Goal: Task Accomplishment & Management: Complete application form

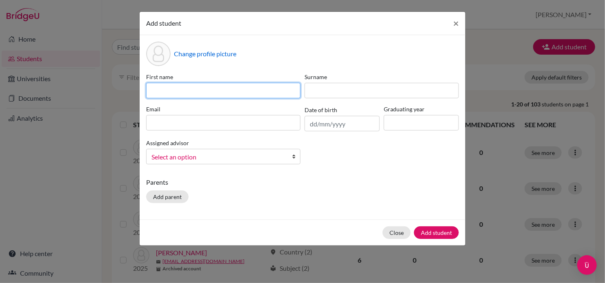
click at [173, 87] on input at bounding box center [223, 91] width 154 height 16
type input "Vasant"
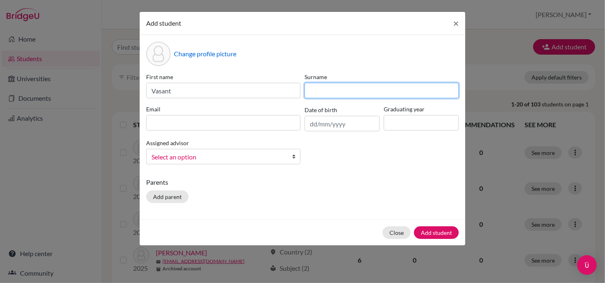
click at [318, 96] on input at bounding box center [382, 91] width 154 height 16
type input "Alluri"
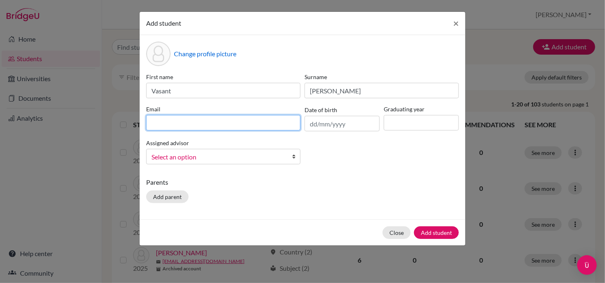
click at [250, 125] on input at bounding box center [223, 123] width 154 height 16
type input "vasant.a@curprep.com"
click at [292, 159] on b at bounding box center [296, 156] width 8 height 15
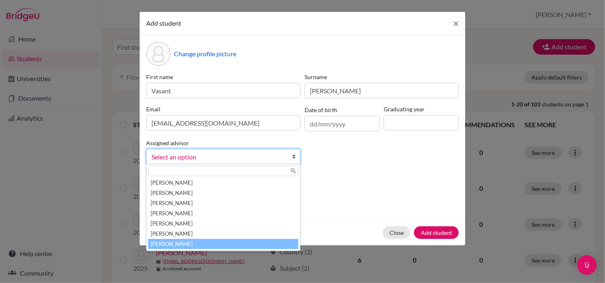
click at [244, 245] on li "[PERSON_NAME]" at bounding box center [223, 244] width 150 height 10
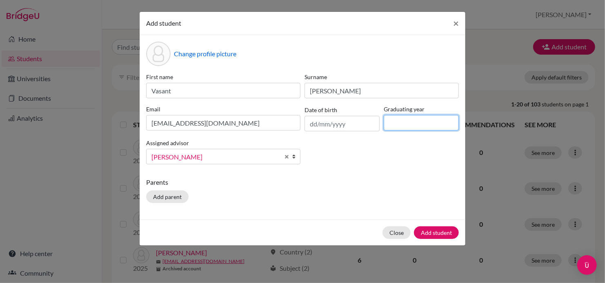
click at [415, 123] on input at bounding box center [421, 123] width 75 height 16
type input "2026"
click at [438, 232] on button "Add student" at bounding box center [436, 233] width 45 height 13
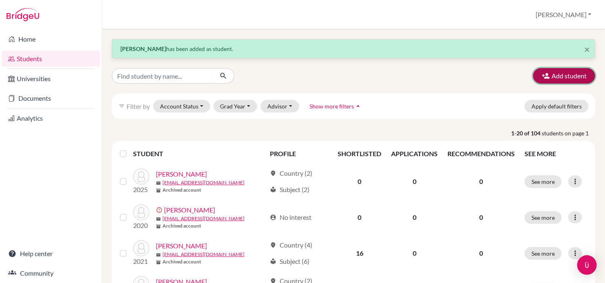
click at [544, 79] on button "Add student" at bounding box center [564, 76] width 62 height 16
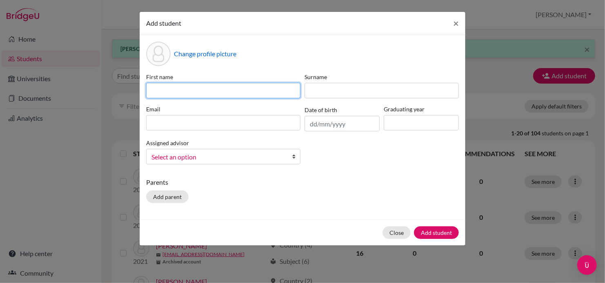
click at [271, 94] on input at bounding box center [223, 91] width 154 height 16
type input "Derrick"
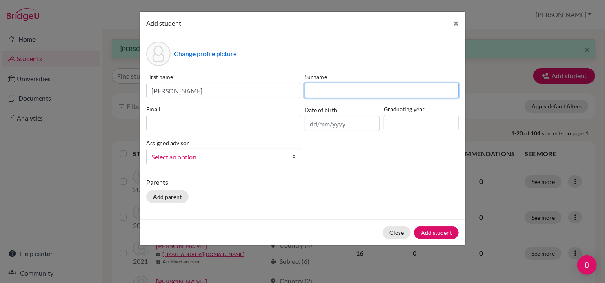
click at [368, 90] on input at bounding box center [382, 91] width 154 height 16
type input "Cicilia"
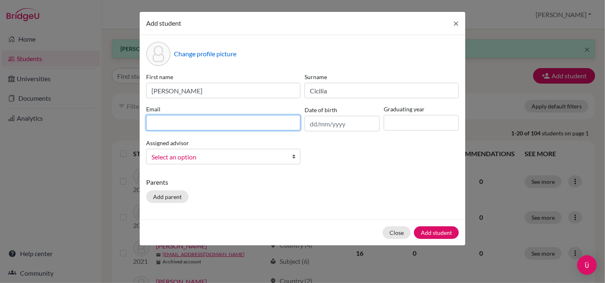
click at [277, 126] on input at bounding box center [223, 123] width 154 height 16
type input "derrick.c@curprep.com"
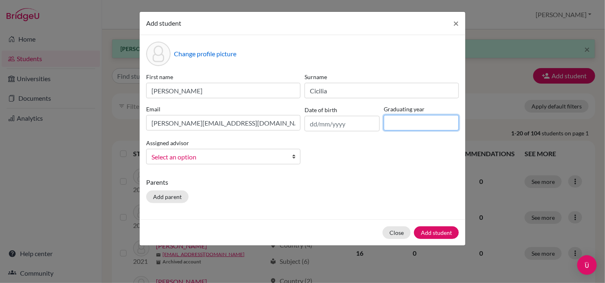
click at [428, 123] on input at bounding box center [421, 123] width 75 height 16
type input "2026"
click at [290, 159] on link "Select an option" at bounding box center [223, 157] width 154 height 16
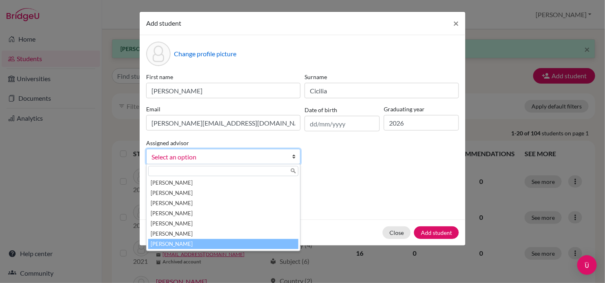
click at [248, 245] on li "Wilson, Inga" at bounding box center [223, 244] width 150 height 10
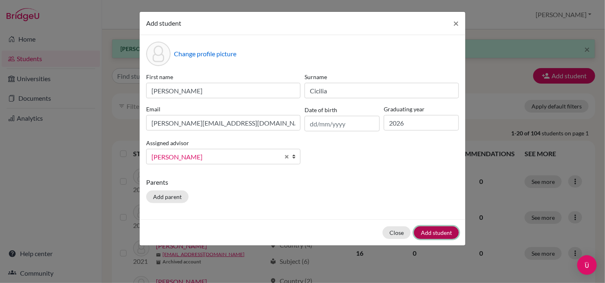
click at [432, 229] on button "Add student" at bounding box center [436, 233] width 45 height 13
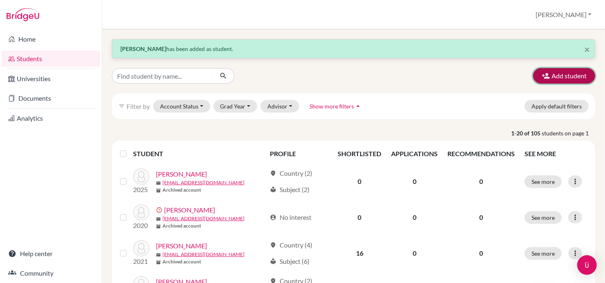
click at [552, 79] on button "Add student" at bounding box center [564, 76] width 62 height 16
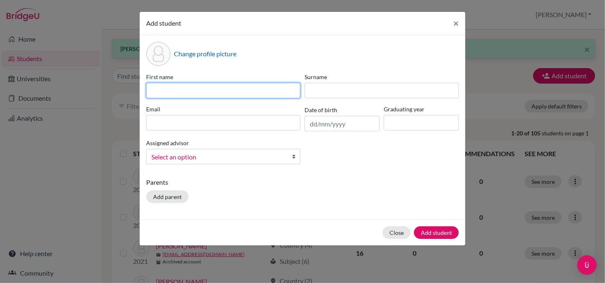
click at [263, 89] on input at bounding box center [223, 91] width 154 height 16
type input "Lorenzo"
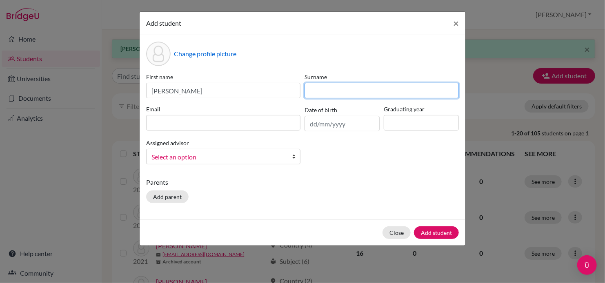
click at [335, 90] on input at bounding box center [382, 91] width 154 height 16
type input "Felix"
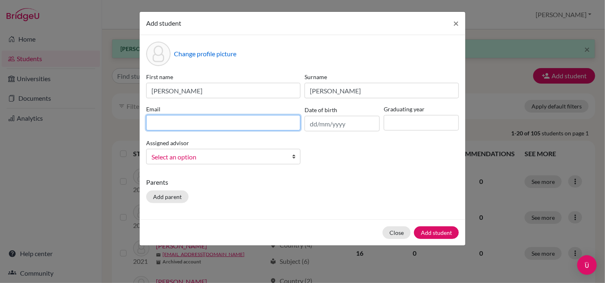
click at [265, 126] on input at bounding box center [223, 123] width 154 height 16
type input "lorenzo.f@curprep.com"
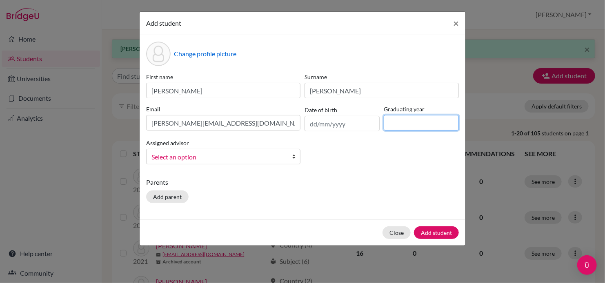
click at [416, 125] on input at bounding box center [421, 123] width 75 height 16
type input "2026"
click at [291, 159] on link "Select an option" at bounding box center [223, 157] width 154 height 16
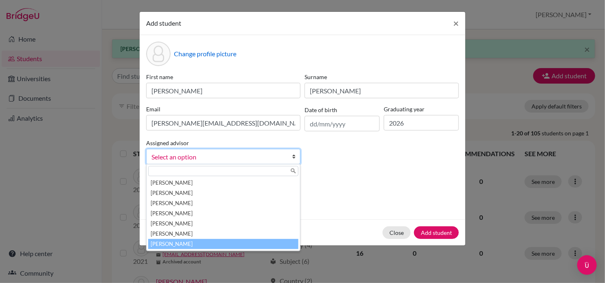
click at [255, 245] on li "[PERSON_NAME]" at bounding box center [223, 244] width 150 height 10
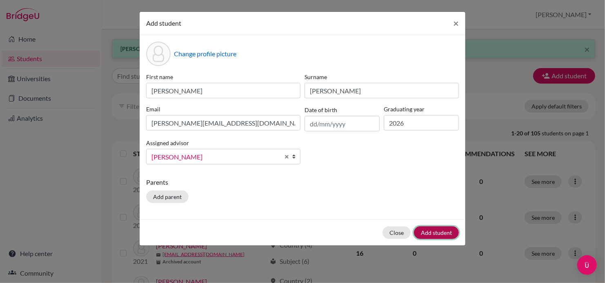
click at [443, 236] on button "Add student" at bounding box center [436, 233] width 45 height 13
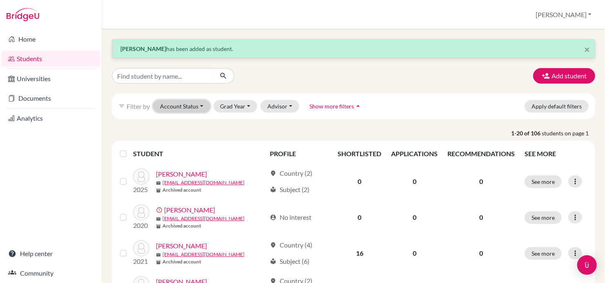
click at [200, 106] on button "Account Status" at bounding box center [181, 106] width 57 height 13
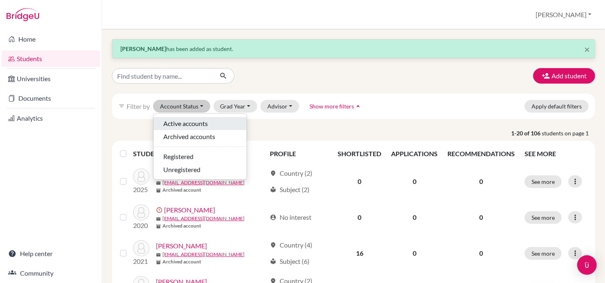
click at [188, 125] on span "Active accounts" at bounding box center [185, 124] width 45 height 10
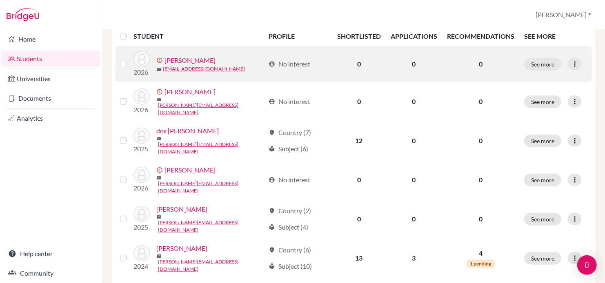
scroll to position [144, 0]
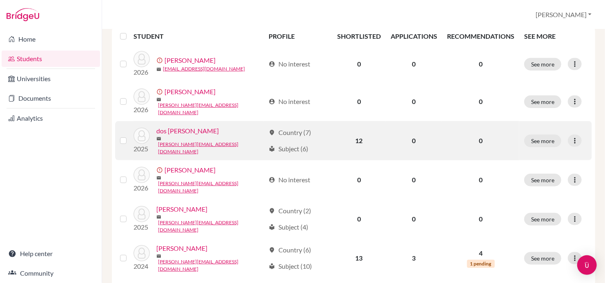
click at [130, 136] on label at bounding box center [130, 136] width 0 height 0
click at [0, 0] on input "checkbox" at bounding box center [0, 0] width 0 height 0
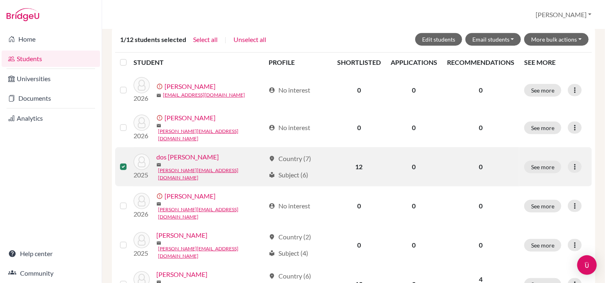
scroll to position [170, 0]
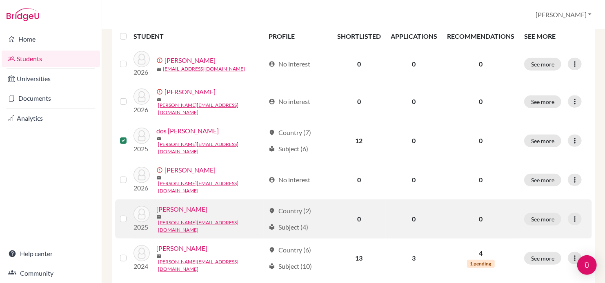
click at [130, 214] on label at bounding box center [130, 214] width 0 height 0
click at [0, 0] on input "checkbox" at bounding box center [0, 0] width 0 height 0
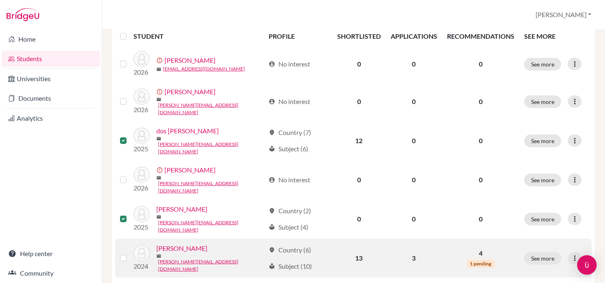
click at [123, 254] on div at bounding box center [125, 259] width 10 height 10
click at [130, 254] on label at bounding box center [130, 254] width 0 height 0
click at [0, 0] on input "checkbox" at bounding box center [0, 0] width 0 height 0
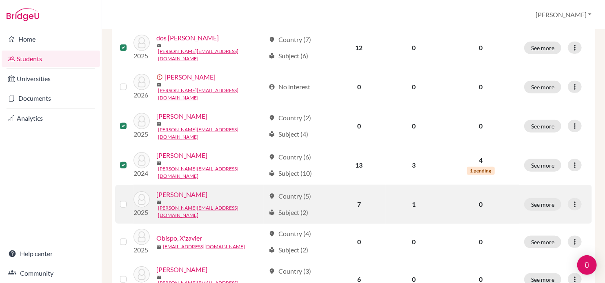
click at [130, 200] on label at bounding box center [130, 200] width 0 height 0
click at [0, 0] on input "checkbox" at bounding box center [0, 0] width 0 height 0
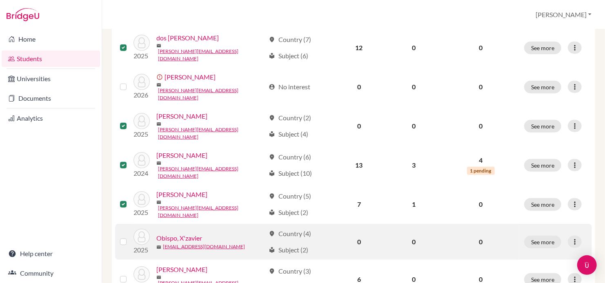
click at [130, 237] on label at bounding box center [130, 237] width 0 height 0
click at [0, 0] on input "checkbox" at bounding box center [0, 0] width 0 height 0
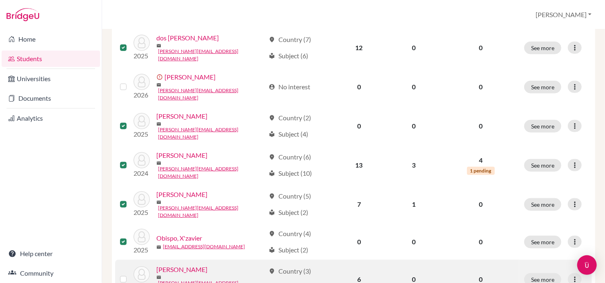
click at [130, 275] on label at bounding box center [130, 275] width 0 height 0
click at [0, 0] on input "checkbox" at bounding box center [0, 0] width 0 height 0
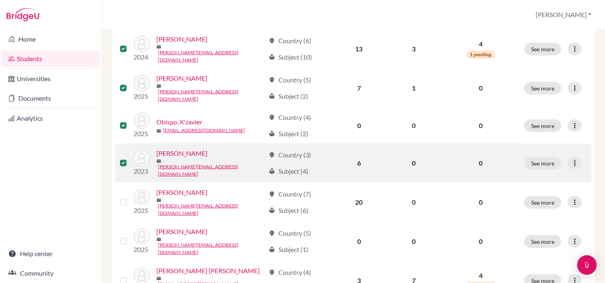
scroll to position [380, 0]
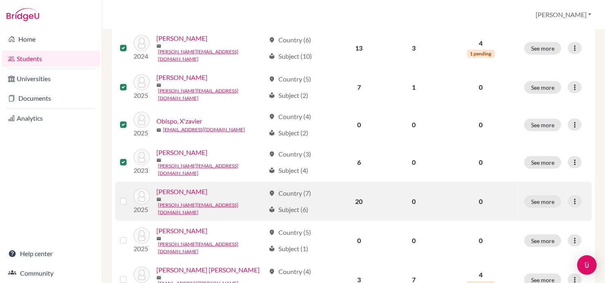
click at [130, 197] on label at bounding box center [130, 197] width 0 height 0
click at [0, 0] on input "checkbox" at bounding box center [0, 0] width 0 height 0
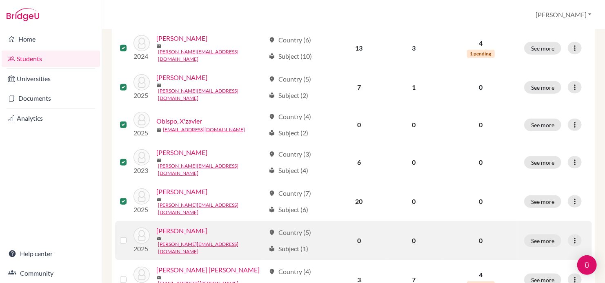
click at [130, 236] on label at bounding box center [130, 236] width 0 height 0
click at [0, 0] on input "checkbox" at bounding box center [0, 0] width 0 height 0
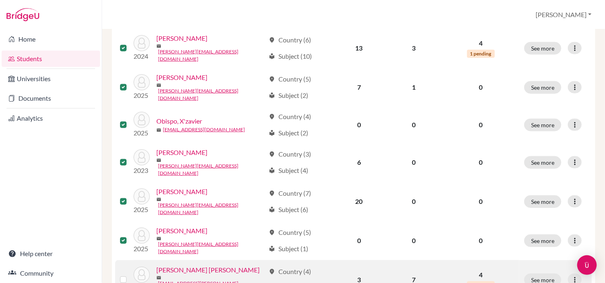
click at [123, 275] on div at bounding box center [125, 280] width 10 height 10
click at [130, 275] on label at bounding box center [130, 275] width 0 height 0
click at [0, 0] on input "checkbox" at bounding box center [0, 0] width 0 height 0
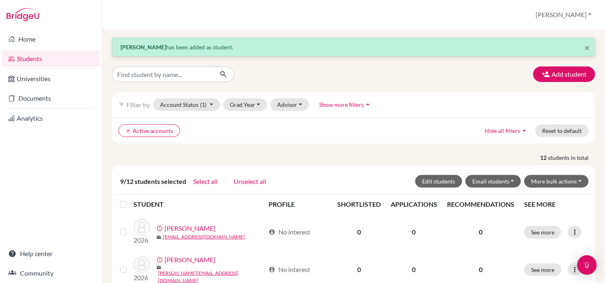
scroll to position [0, 0]
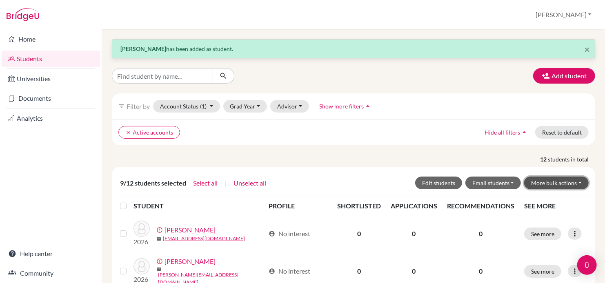
click at [562, 184] on button "More bulk actions" at bounding box center [556, 183] width 65 height 13
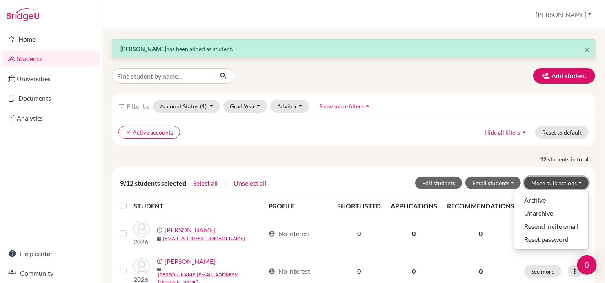
click at [562, 184] on button "More bulk actions" at bounding box center [556, 183] width 65 height 13
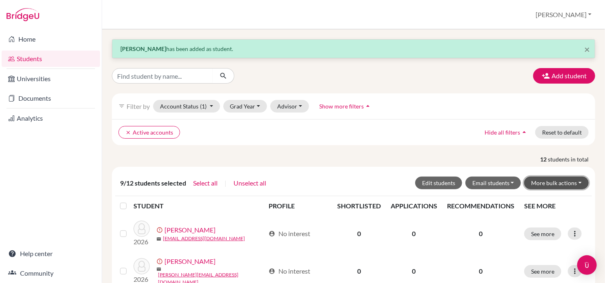
click at [562, 184] on button "More bulk actions" at bounding box center [556, 183] width 65 height 13
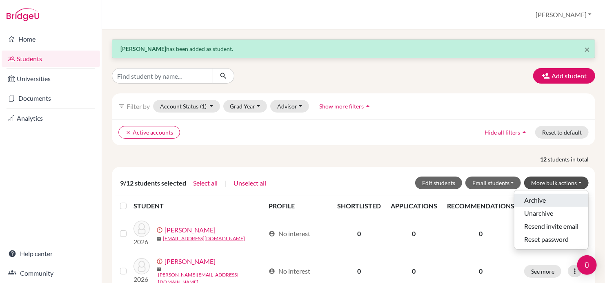
click at [525, 201] on button "Archive" at bounding box center [552, 200] width 74 height 13
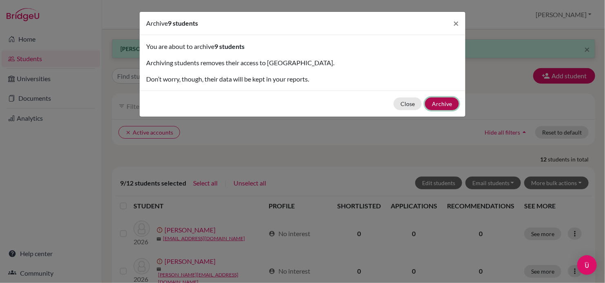
click at [433, 103] on button "Archive" at bounding box center [442, 104] width 34 height 13
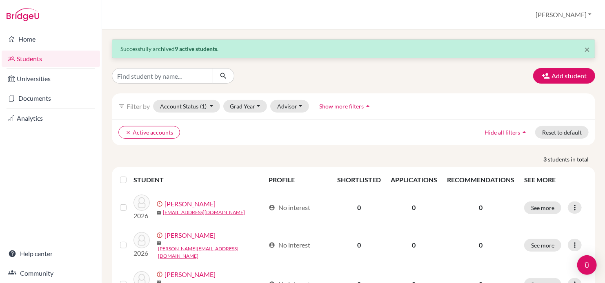
scroll to position [36, 0]
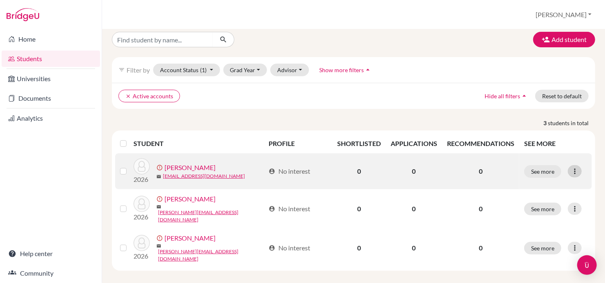
click at [571, 170] on icon at bounding box center [575, 171] width 8 height 8
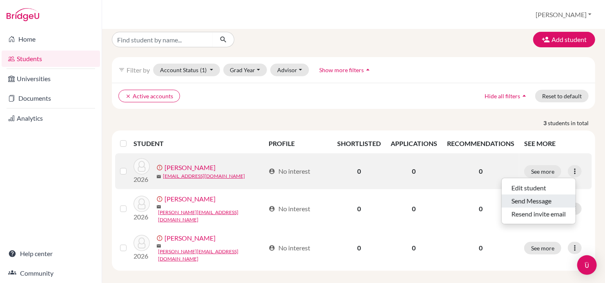
click at [542, 195] on button "Send Message" at bounding box center [539, 201] width 74 height 13
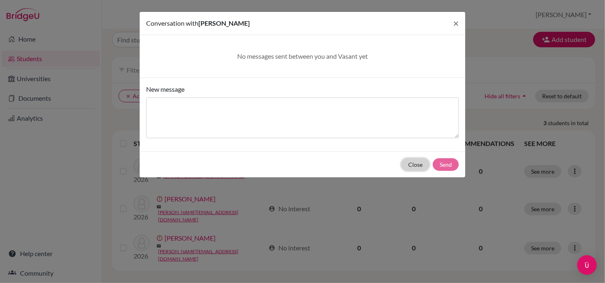
click at [415, 163] on button "Close" at bounding box center [415, 164] width 28 height 13
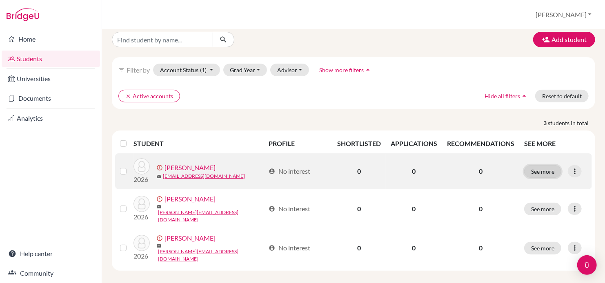
click at [539, 170] on button "See more" at bounding box center [542, 171] width 37 height 13
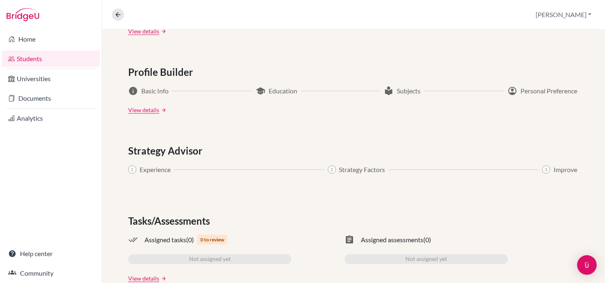
scroll to position [434, 0]
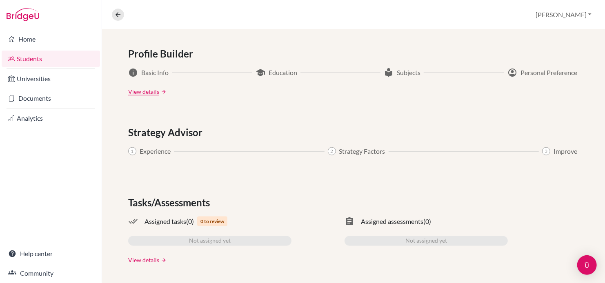
click at [150, 257] on link "View details" at bounding box center [143, 260] width 31 height 9
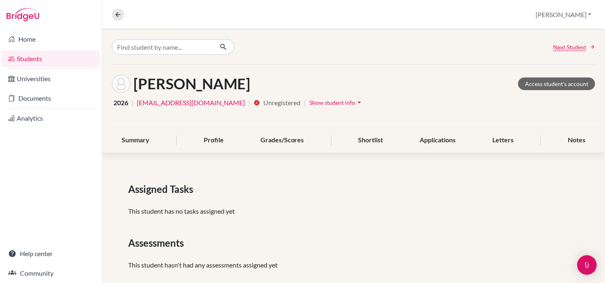
scroll to position [12, 0]
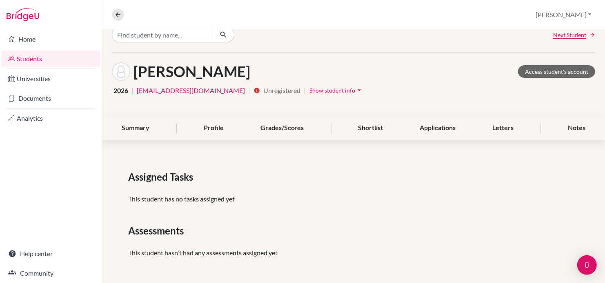
click at [310, 92] on span "Show student info" at bounding box center [333, 90] width 46 height 7
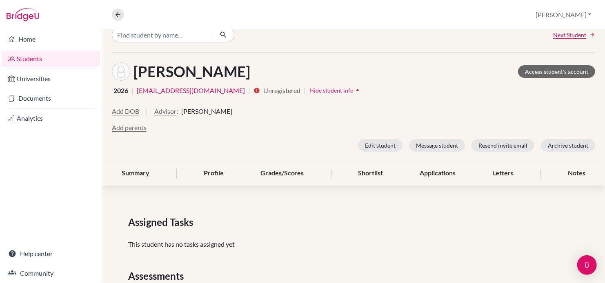
scroll to position [0, 0]
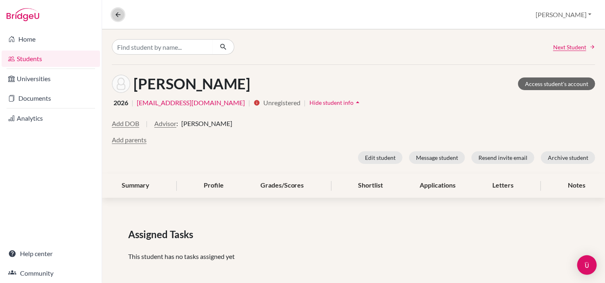
click at [115, 14] on icon at bounding box center [117, 14] width 7 height 7
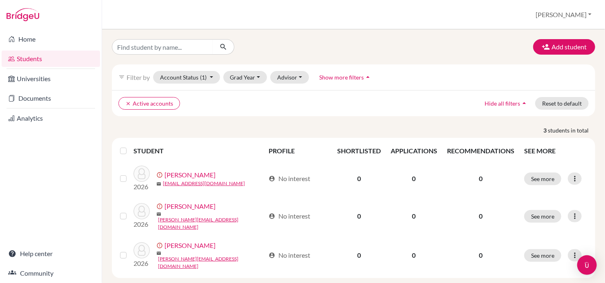
scroll to position [7, 0]
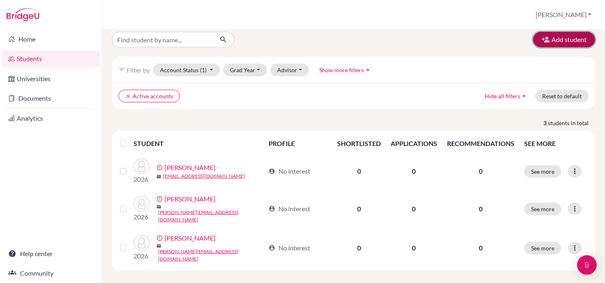
click at [557, 38] on button "Add student" at bounding box center [564, 40] width 62 height 16
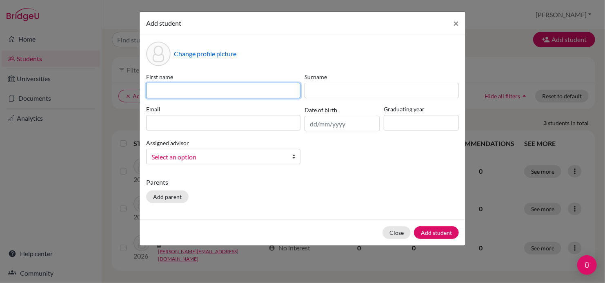
click at [220, 90] on input at bounding box center [223, 91] width 154 height 16
type input "Amro"
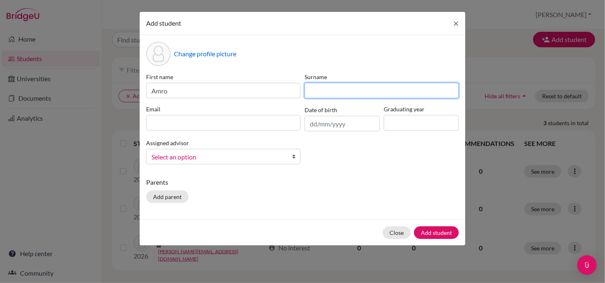
click at [323, 89] on input at bounding box center [382, 91] width 154 height 16
type input "Hajj"
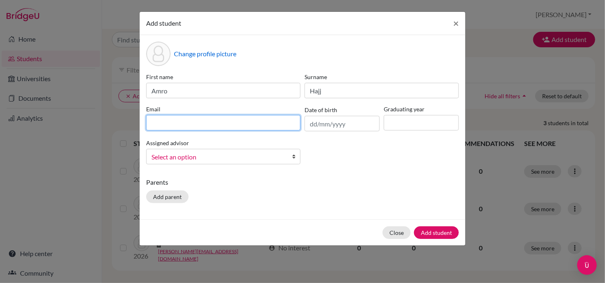
click at [259, 129] on input at bounding box center [223, 123] width 154 height 16
type input "[EMAIL_ADDRESS][DOMAIN_NAME]"
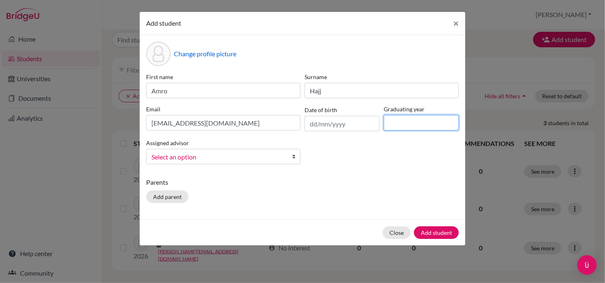
click at [405, 120] on input at bounding box center [421, 123] width 75 height 16
type input "2026"
click at [291, 163] on link "Select an option" at bounding box center [223, 157] width 154 height 16
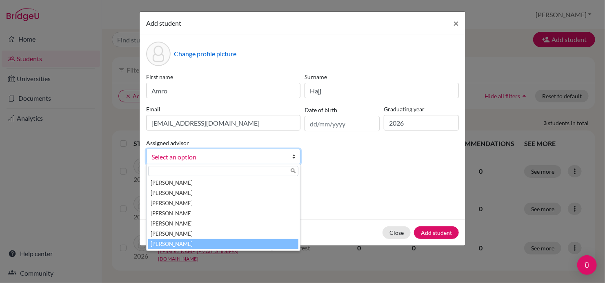
click at [249, 243] on li "[PERSON_NAME]" at bounding box center [223, 244] width 150 height 10
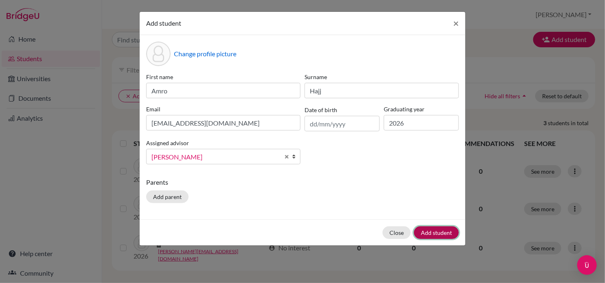
click at [432, 232] on button "Add student" at bounding box center [436, 233] width 45 height 13
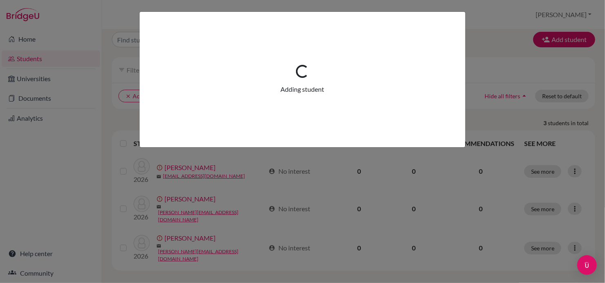
scroll to position [0, 0]
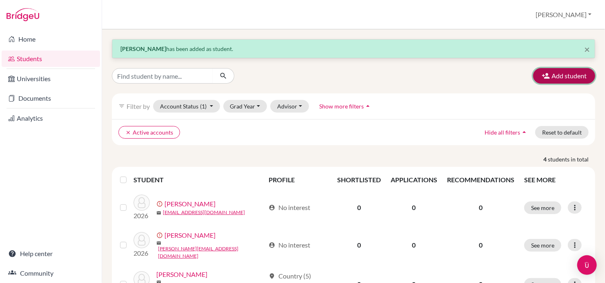
click at [564, 78] on button "Add student" at bounding box center [564, 76] width 62 height 16
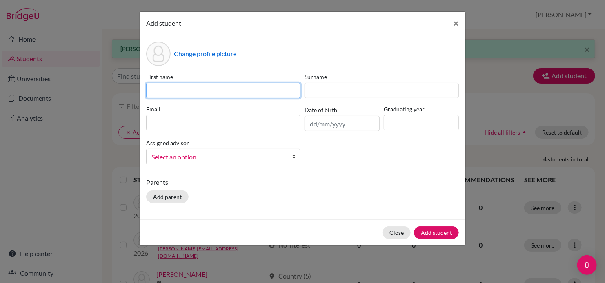
click at [278, 90] on input at bounding box center [223, 91] width 154 height 16
type input "Hardik"
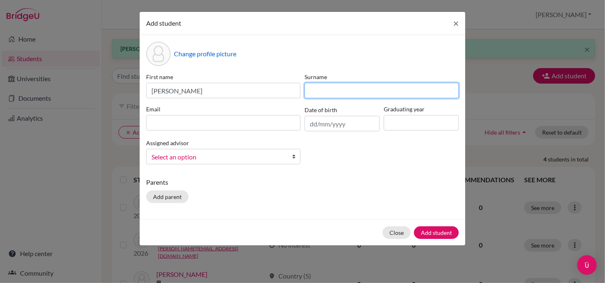
click at [343, 91] on input at bounding box center [382, 91] width 154 height 16
type input "Kripalani"
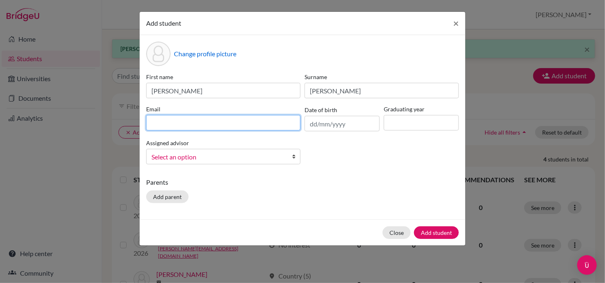
click at [229, 120] on input at bounding box center [223, 123] width 154 height 16
type input "[PERSON_NAME][EMAIL_ADDRESS][DOMAIN_NAME]"
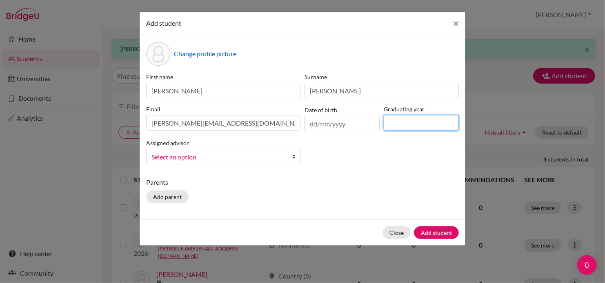
click at [397, 126] on input at bounding box center [421, 123] width 75 height 16
type input "2026"
click at [289, 161] on link "Select an option" at bounding box center [223, 157] width 154 height 16
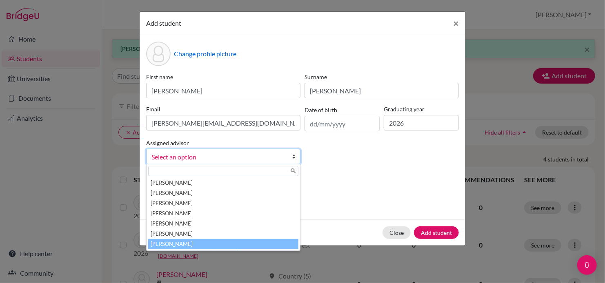
click at [240, 244] on li "[PERSON_NAME]" at bounding box center [223, 244] width 150 height 10
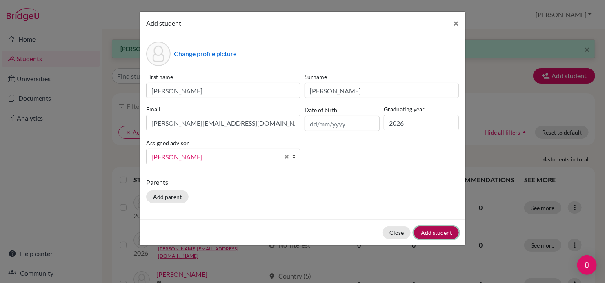
click at [435, 234] on button "Add student" at bounding box center [436, 233] width 45 height 13
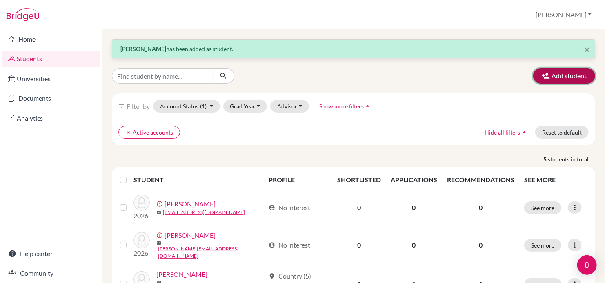
click at [565, 76] on button "Add student" at bounding box center [564, 76] width 62 height 16
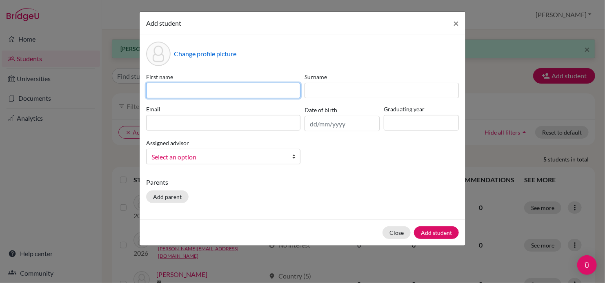
click at [241, 94] on input at bounding box center [223, 91] width 154 height 16
type input "Kevin"
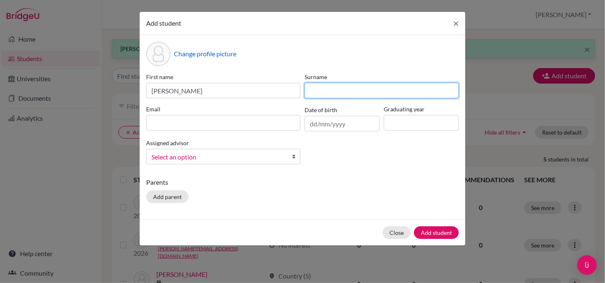
click at [323, 89] on input at bounding box center [382, 91] width 154 height 16
type input "Omoneukanrin"
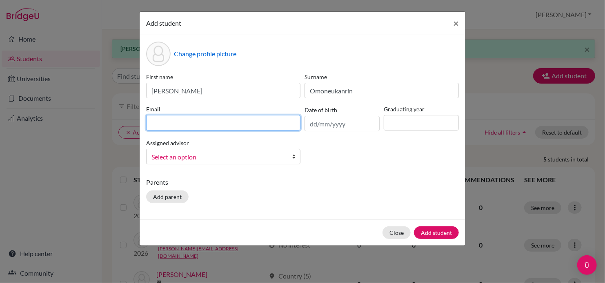
click at [242, 123] on input at bounding box center [223, 123] width 154 height 16
type input "[PERSON_NAME][EMAIL_ADDRESS][DOMAIN_NAME]"
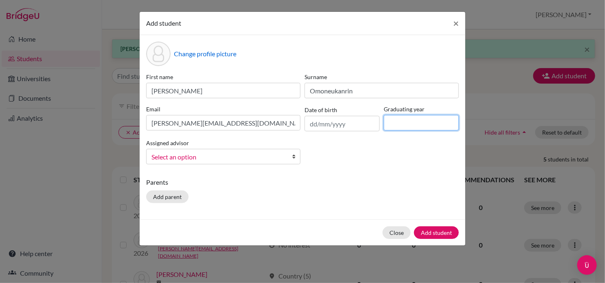
click at [443, 129] on input at bounding box center [421, 123] width 75 height 16
type input "2026"
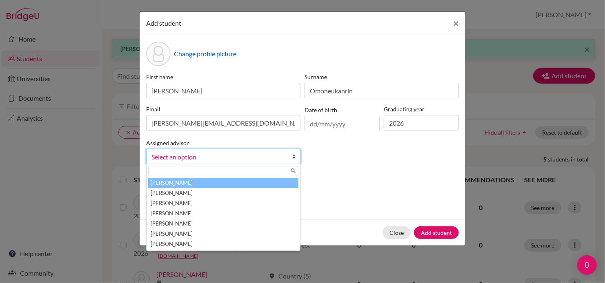
click at [294, 161] on b at bounding box center [296, 156] width 8 height 15
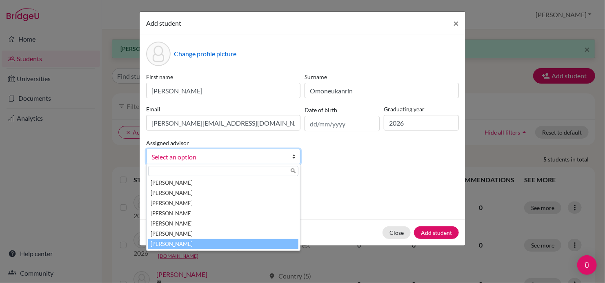
click at [238, 241] on li "[PERSON_NAME]" at bounding box center [223, 244] width 150 height 10
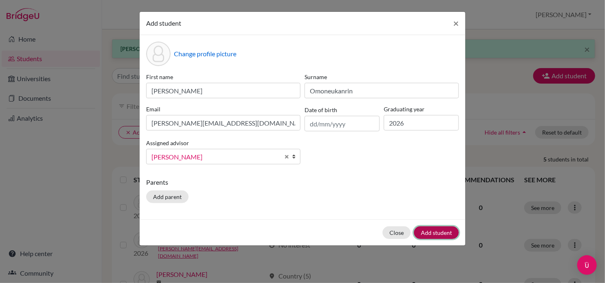
click at [446, 233] on button "Add student" at bounding box center [436, 233] width 45 height 13
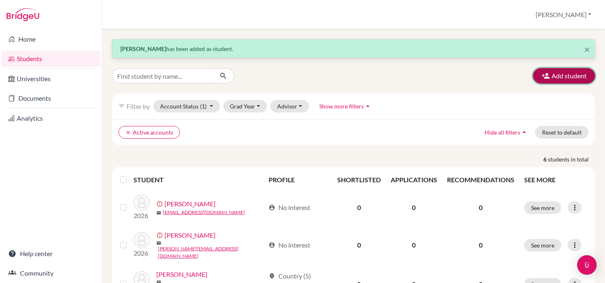
click at [563, 77] on button "Add student" at bounding box center [564, 76] width 62 height 16
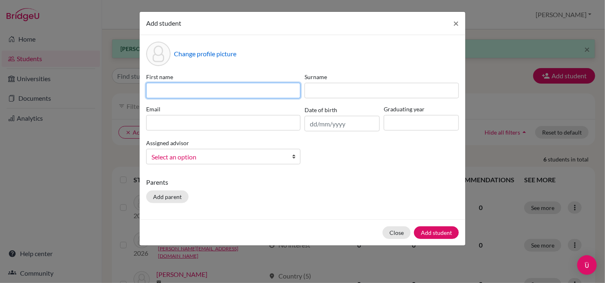
click at [246, 90] on input at bounding box center [223, 91] width 154 height 16
type input "Ana Cristina"
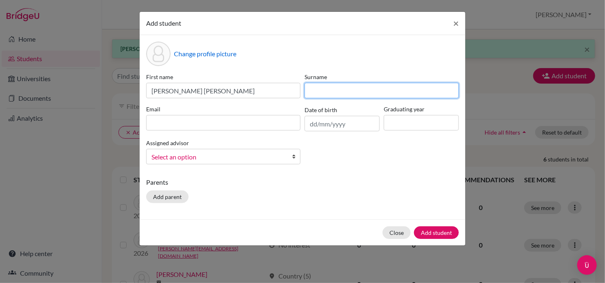
click at [341, 95] on input at bounding box center [382, 91] width 154 height 16
type input "Ravelli"
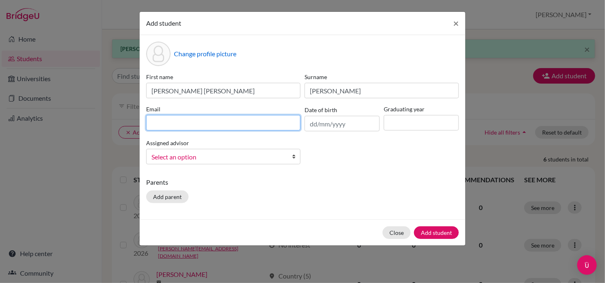
click at [274, 126] on input at bounding box center [223, 123] width 154 height 16
type input "[PERSON_NAME][EMAIL_ADDRESS][DOMAIN_NAME]"
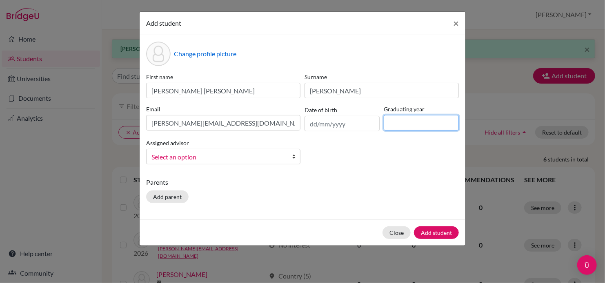
click at [412, 126] on input at bounding box center [421, 123] width 75 height 16
type input "2026"
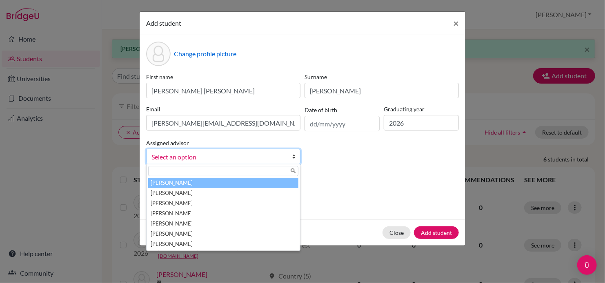
click at [295, 158] on b at bounding box center [296, 156] width 8 height 15
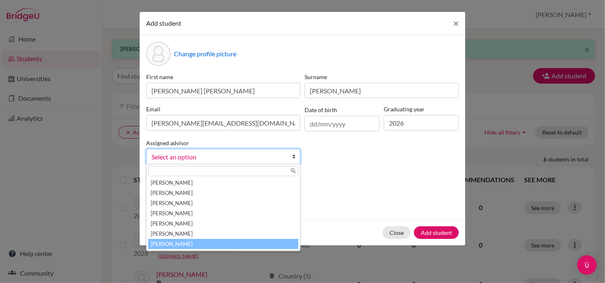
click at [247, 243] on li "[PERSON_NAME]" at bounding box center [223, 244] width 150 height 10
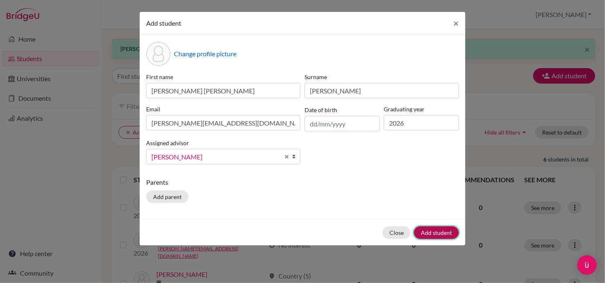
click at [435, 233] on button "Add student" at bounding box center [436, 233] width 45 height 13
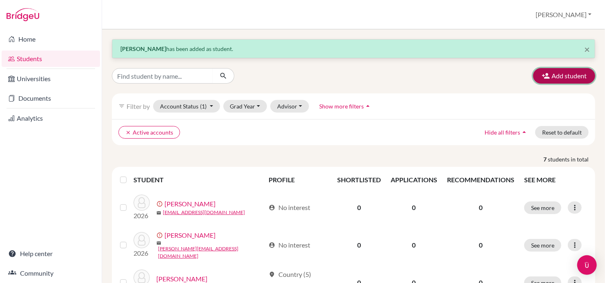
click at [570, 76] on button "Add student" at bounding box center [564, 76] width 62 height 16
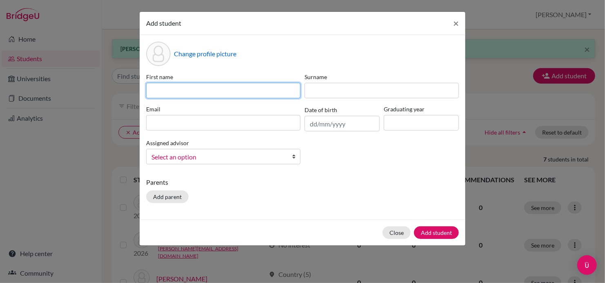
click at [251, 87] on input at bounding box center [223, 91] width 154 height 16
type input "Rocky"
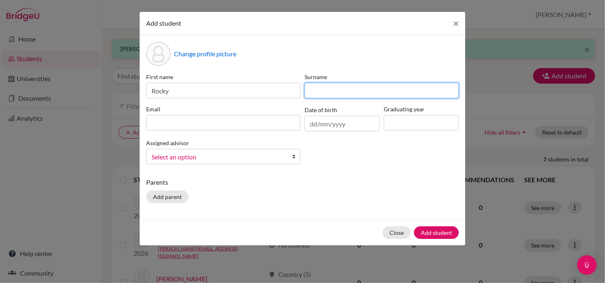
click at [313, 91] on input at bounding box center [382, 91] width 154 height 16
type input "Rodriguez Celis"
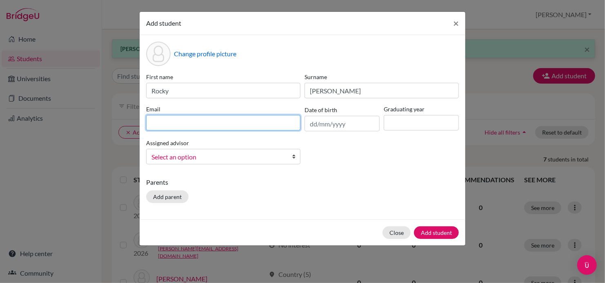
click at [214, 125] on input at bounding box center [223, 123] width 154 height 16
type input "[EMAIL_ADDRESS][DOMAIN_NAME]"
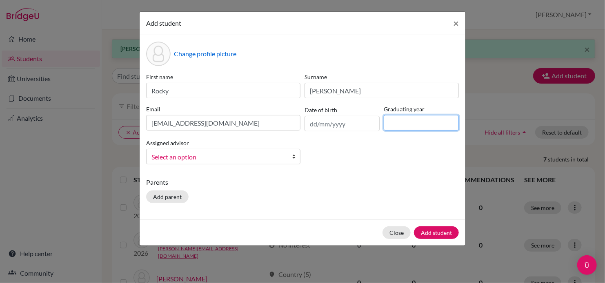
click at [408, 127] on input at bounding box center [421, 123] width 75 height 16
type input "2026"
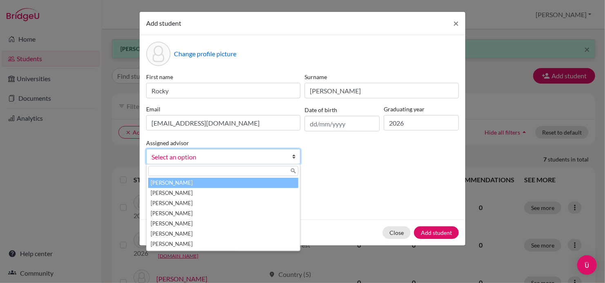
click at [291, 160] on link "Select an option" at bounding box center [223, 157] width 154 height 16
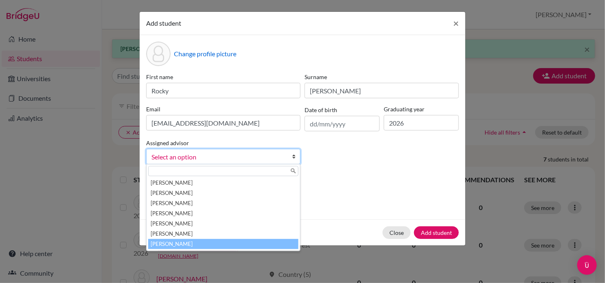
click at [263, 245] on li "[PERSON_NAME]" at bounding box center [223, 244] width 150 height 10
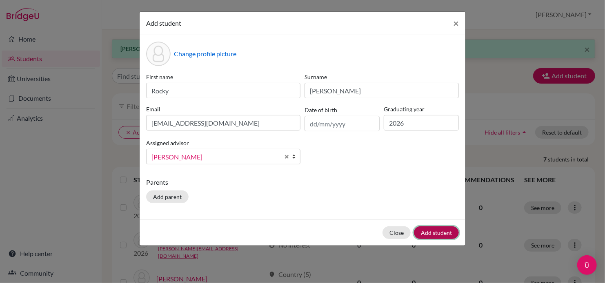
click at [441, 233] on button "Add student" at bounding box center [436, 233] width 45 height 13
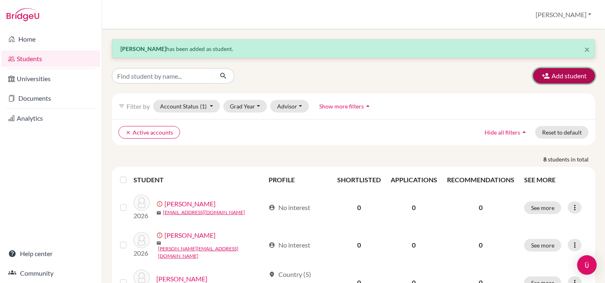
click at [558, 77] on button "Add student" at bounding box center [564, 76] width 62 height 16
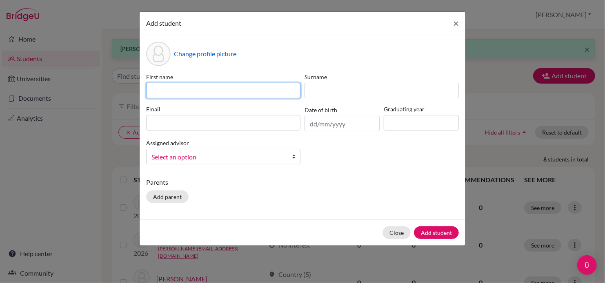
click at [232, 91] on input at bounding box center [223, 91] width 154 height 16
type input "Rihanna"
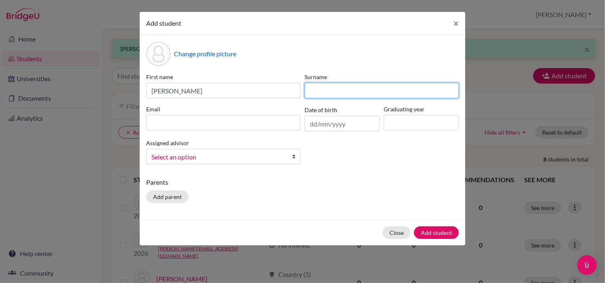
click at [310, 86] on input at bounding box center [382, 91] width 154 height 16
type input "Sint Jago"
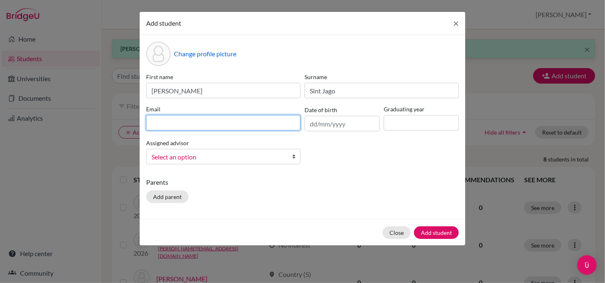
click at [196, 125] on input at bounding box center [223, 123] width 154 height 16
type input "[PERSON_NAME][EMAIL_ADDRESS][DOMAIN_NAME]"
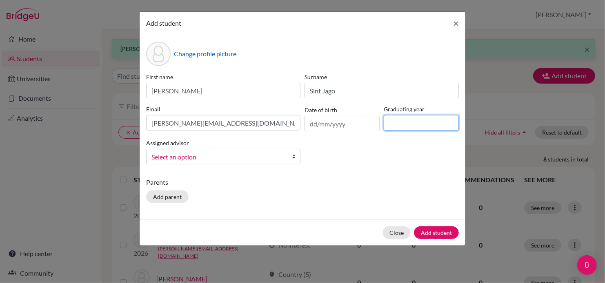
click at [415, 126] on input at bounding box center [421, 123] width 75 height 16
type input "2026"
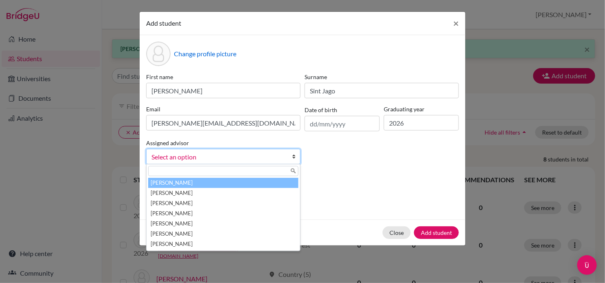
click at [295, 159] on b at bounding box center [296, 156] width 8 height 15
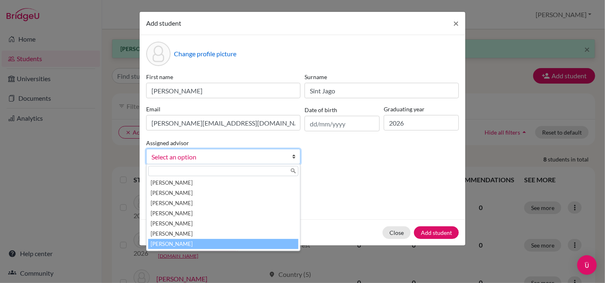
click at [238, 245] on li "[PERSON_NAME]" at bounding box center [223, 244] width 150 height 10
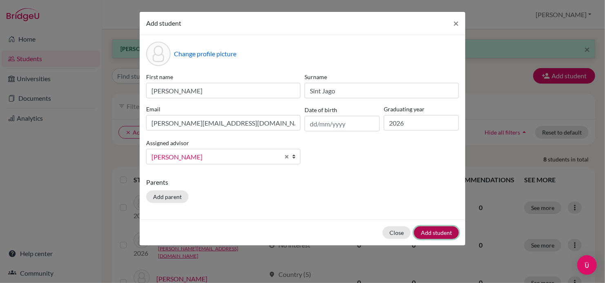
click at [428, 237] on button "Add student" at bounding box center [436, 233] width 45 height 13
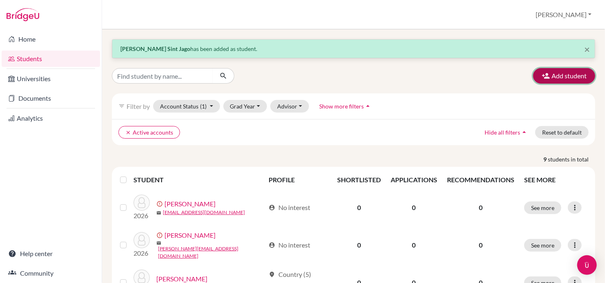
click at [553, 72] on button "Add student" at bounding box center [564, 76] width 62 height 16
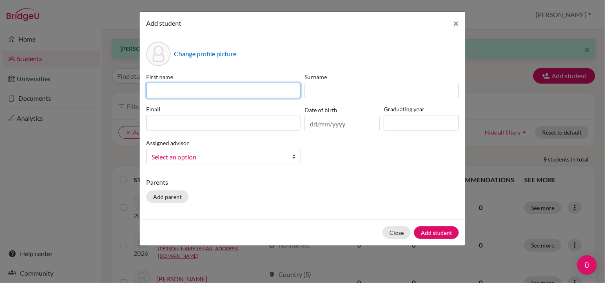
click at [205, 92] on input at bounding box center [223, 91] width 154 height 16
type input "Sadie"
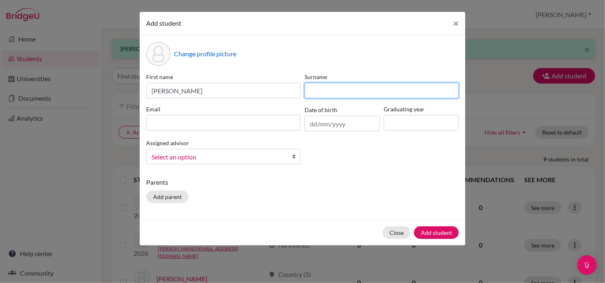
click at [346, 92] on input at bounding box center [382, 91] width 154 height 16
type input "Stacie"
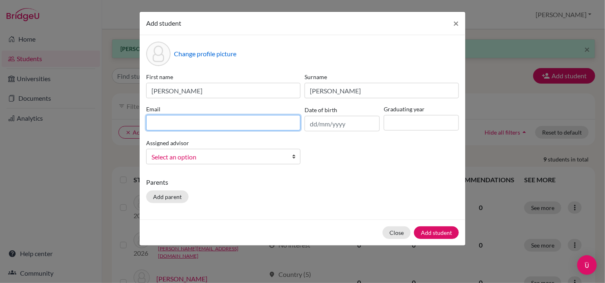
click at [260, 121] on input at bounding box center [223, 123] width 154 height 16
type input "[PERSON_NAME][EMAIL_ADDRESS][DOMAIN_NAME]"
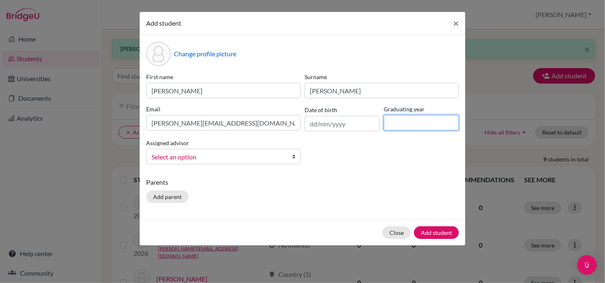
click at [407, 120] on input at bounding box center [421, 123] width 75 height 16
type input "2026"
click at [292, 160] on b at bounding box center [296, 156] width 8 height 15
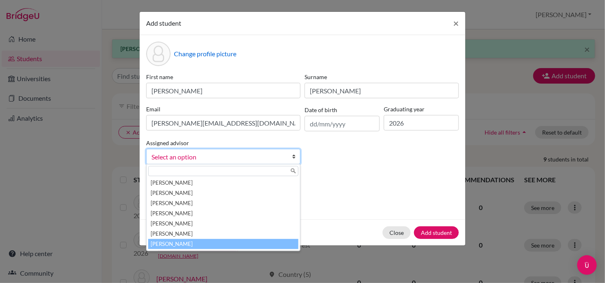
click at [250, 247] on li "[PERSON_NAME]" at bounding box center [223, 244] width 150 height 10
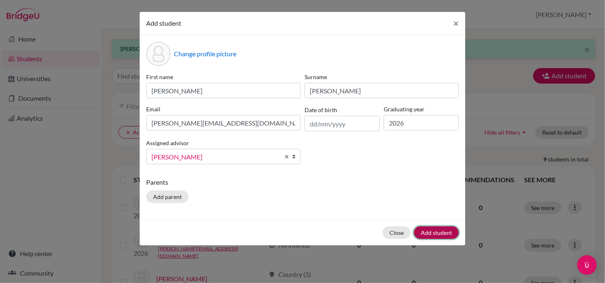
click at [442, 232] on button "Add student" at bounding box center [436, 233] width 45 height 13
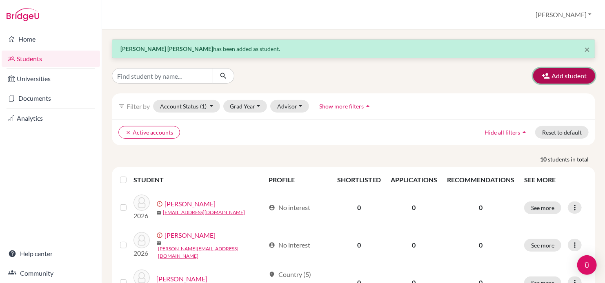
click at [567, 76] on button "Add student" at bounding box center [564, 76] width 62 height 16
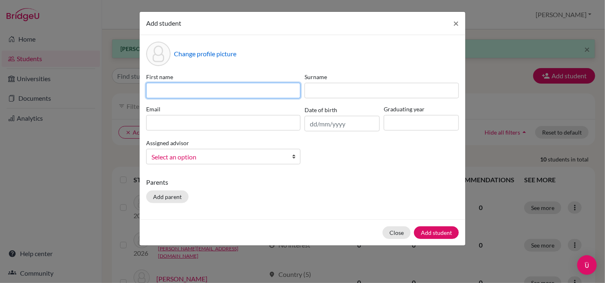
click at [204, 90] on input at bounding box center [223, 91] width 154 height 16
type input "Nouk"
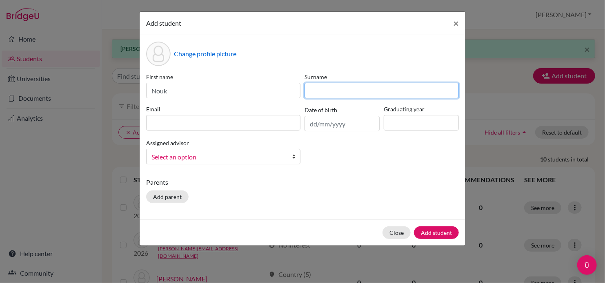
click at [324, 91] on input at bounding box center [382, 91] width 154 height 16
type input "van Commenee"
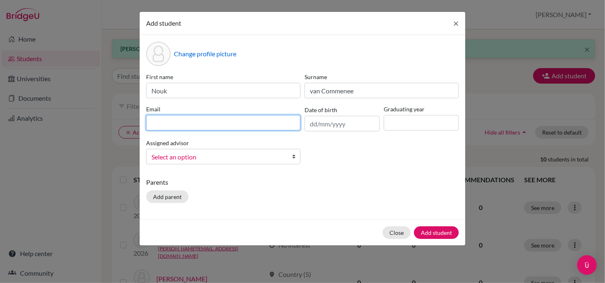
click at [243, 127] on input at bounding box center [223, 123] width 154 height 16
type input "[EMAIL_ADDRESS][DOMAIN_NAME]"
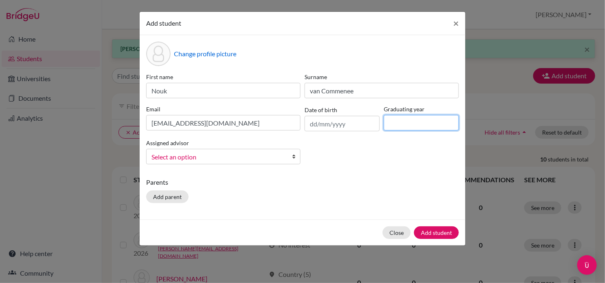
click at [410, 119] on input at bounding box center [421, 123] width 75 height 16
type input "2026"
click at [294, 160] on b at bounding box center [296, 156] width 8 height 15
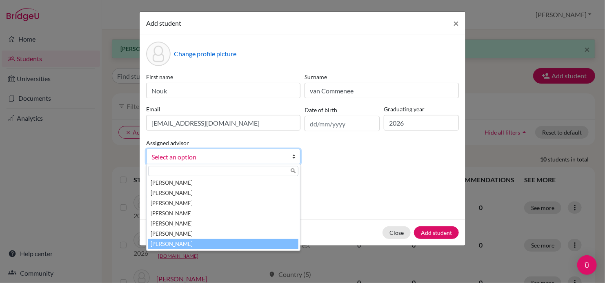
click at [254, 243] on li "[PERSON_NAME]" at bounding box center [223, 244] width 150 height 10
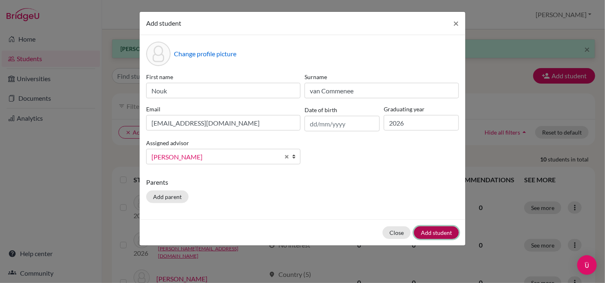
click at [435, 230] on button "Add student" at bounding box center [436, 233] width 45 height 13
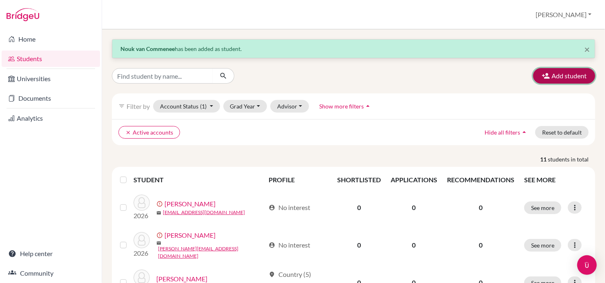
click at [564, 76] on button "Add student" at bounding box center [564, 76] width 62 height 16
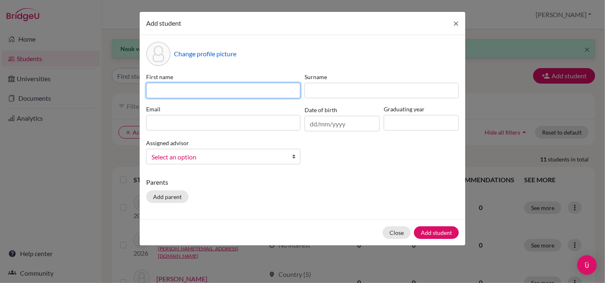
click at [265, 87] on input at bounding box center [223, 91] width 154 height 16
type input "Nadia"
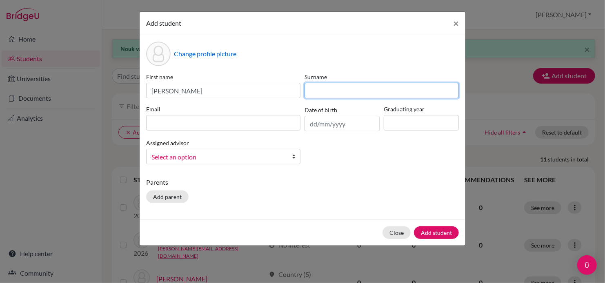
click at [328, 87] on input at bounding box center [382, 91] width 154 height 16
type input "Ventura"
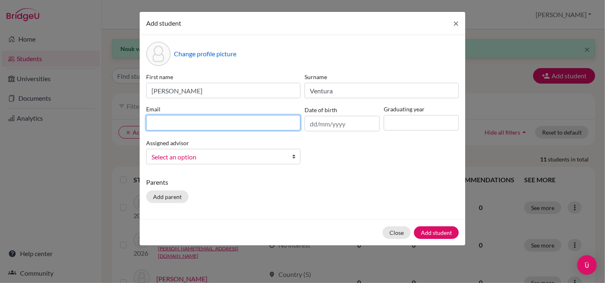
drag, startPoint x: 285, startPoint y: 120, endPoint x: 288, endPoint y: 115, distance: 6.6
click at [285, 120] on input at bounding box center [223, 123] width 154 height 16
type input "[PERSON_NAME][EMAIL_ADDRESS][DOMAIN_NAME]"
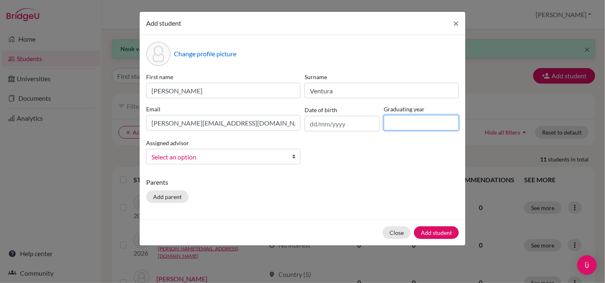
click at [425, 123] on input at bounding box center [421, 123] width 75 height 16
type input "2026"
click at [295, 159] on b at bounding box center [296, 156] width 8 height 15
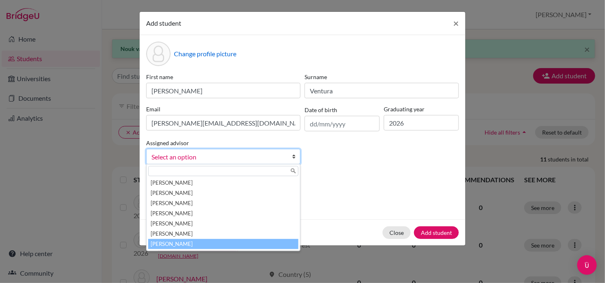
click at [250, 245] on li "[PERSON_NAME]" at bounding box center [223, 244] width 150 height 10
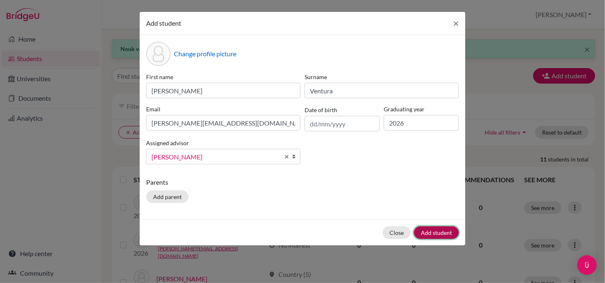
click at [439, 232] on button "Add student" at bounding box center [436, 233] width 45 height 13
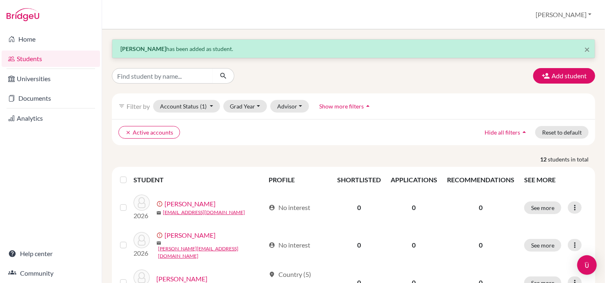
click at [312, 137] on ul "clear Active accounts" at bounding box center [294, 132] width 353 height 13
click at [10, 34] on icon at bounding box center [11, 39] width 7 height 10
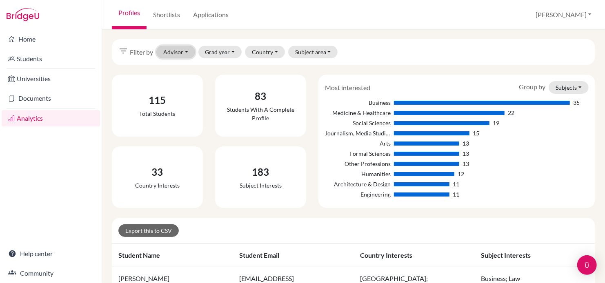
click at [183, 49] on button "Advisor" at bounding box center [175, 52] width 39 height 13
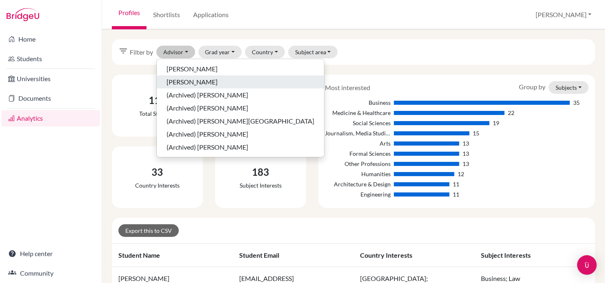
click at [184, 79] on span "[PERSON_NAME]" at bounding box center [192, 82] width 51 height 10
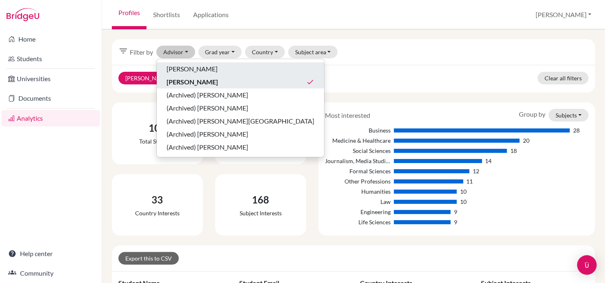
click at [221, 70] on div "[PERSON_NAME]" at bounding box center [241, 69] width 148 height 10
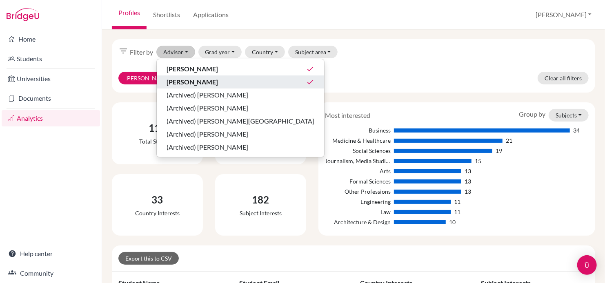
click at [294, 78] on div "Wilson, Inga clear Garcia, Fidel clear Clear all filters" at bounding box center [354, 79] width 484 height 28
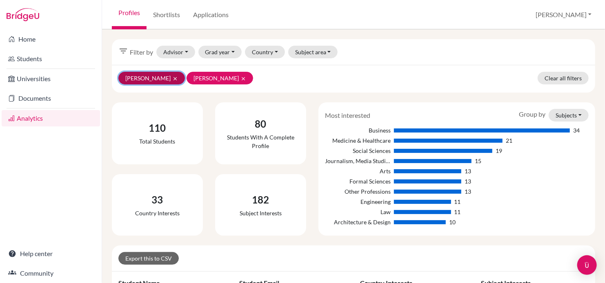
click at [172, 76] on icon "clear" at bounding box center [175, 79] width 6 height 6
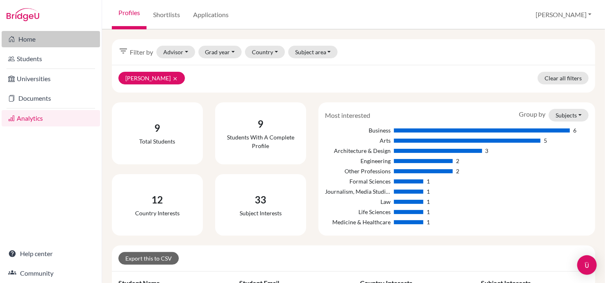
click at [23, 42] on link "Home" at bounding box center [51, 39] width 98 height 16
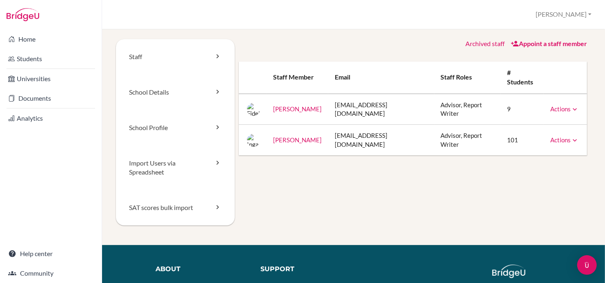
click at [571, 105] on icon at bounding box center [575, 109] width 8 height 8
click at [535, 140] on link "Archive" at bounding box center [543, 146] width 69 height 12
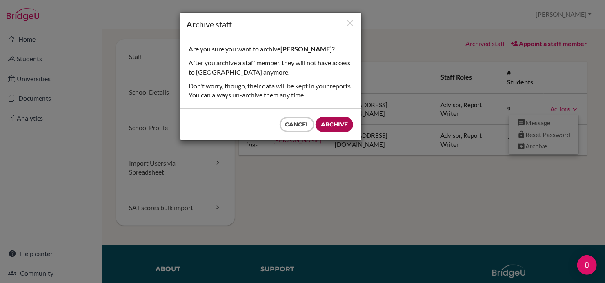
click at [323, 123] on input "Archive" at bounding box center [335, 124] width 38 height 15
type input "Archive"
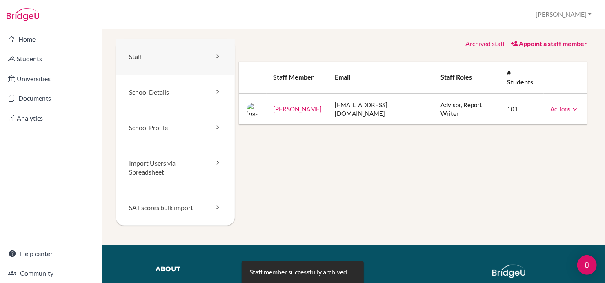
click at [132, 58] on link "Staff" at bounding box center [175, 57] width 119 height 36
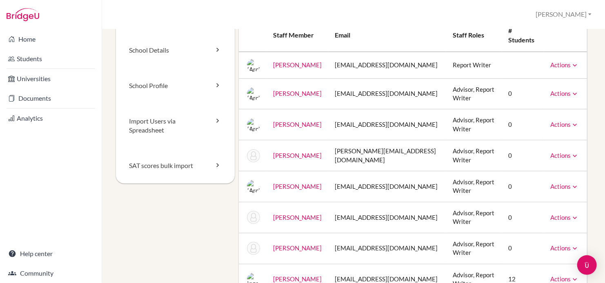
scroll to position [42, 0]
click at [553, 61] on link "Actions" at bounding box center [565, 64] width 29 height 7
click at [513, 51] on td at bounding box center [523, 64] width 42 height 27
click at [162, 56] on link "School Details" at bounding box center [175, 50] width 119 height 36
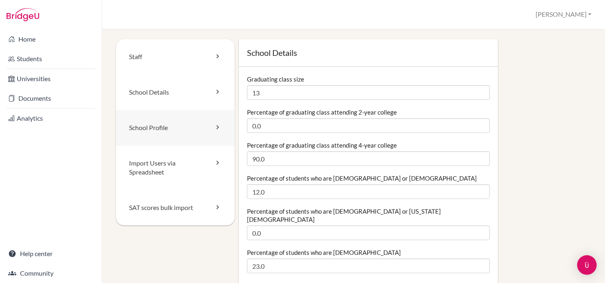
click at [163, 127] on link "School Profile" at bounding box center [175, 128] width 119 height 36
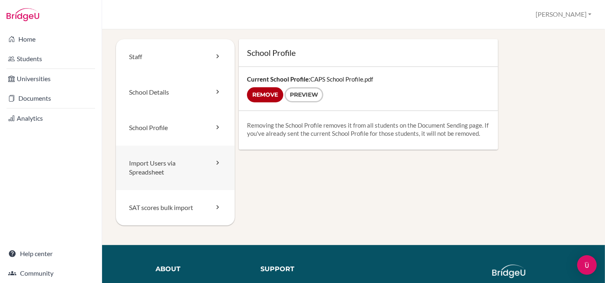
click at [144, 167] on link "Import Users via Spreadsheet" at bounding box center [175, 168] width 119 height 45
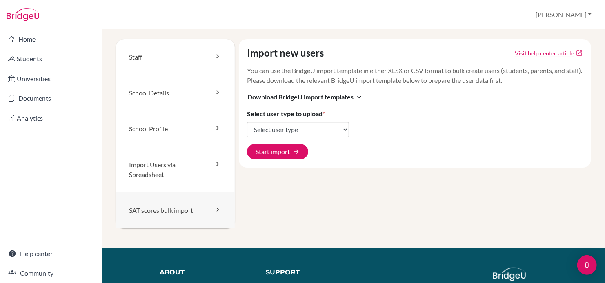
click at [160, 210] on link "SAT scores bulk import" at bounding box center [175, 211] width 119 height 36
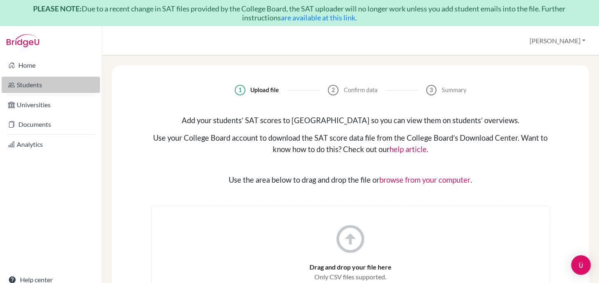
click at [18, 87] on link "Students" at bounding box center [51, 85] width 98 height 16
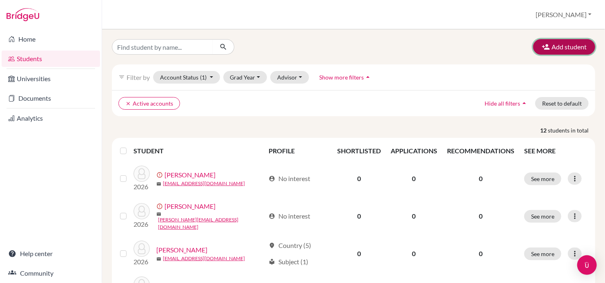
click at [555, 43] on button "Add student" at bounding box center [564, 47] width 62 height 16
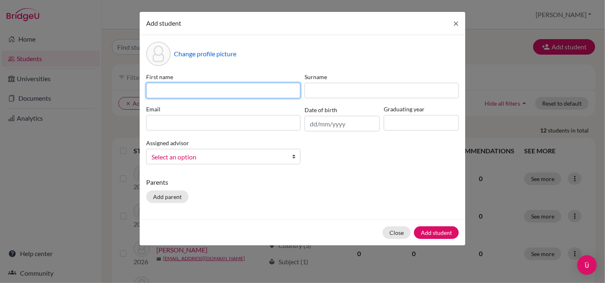
click at [229, 84] on input at bounding box center [223, 91] width 154 height 16
type input "[PERSON_NAME]"
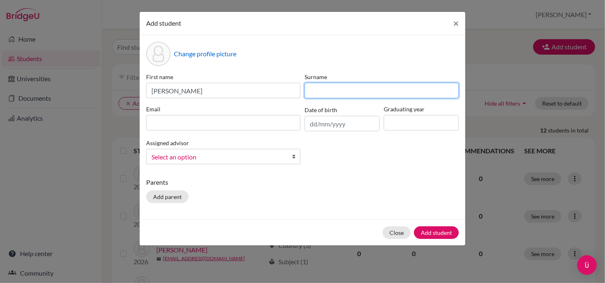
click at [328, 93] on input at bounding box center [382, 91] width 154 height 16
type input "[PERSON_NAME]"
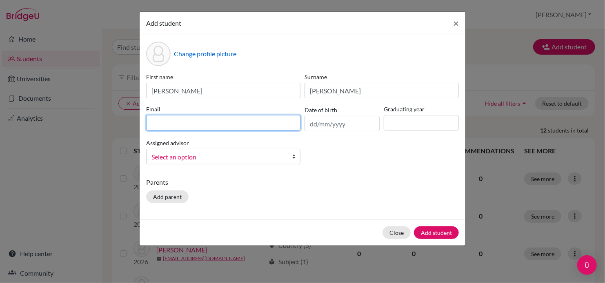
click at [252, 125] on input at bounding box center [223, 123] width 154 height 16
type input "[PERSON_NAME][EMAIL_ADDRESS][DOMAIN_NAME]"
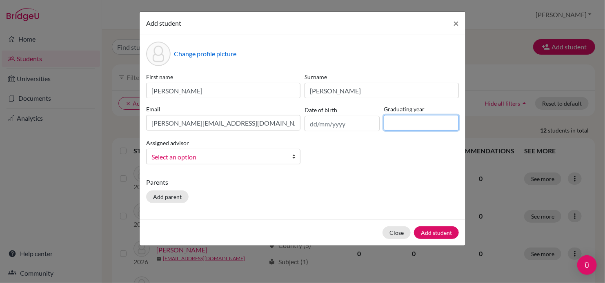
click at [421, 125] on input at bounding box center [421, 123] width 75 height 16
type input "2027"
click at [294, 161] on b at bounding box center [296, 156] width 8 height 15
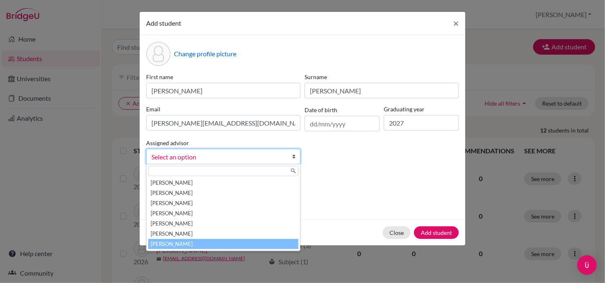
click at [247, 242] on li "[PERSON_NAME]" at bounding box center [223, 244] width 150 height 10
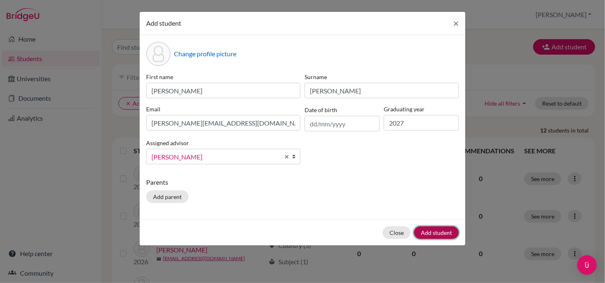
click at [437, 236] on button "Add student" at bounding box center [436, 233] width 45 height 13
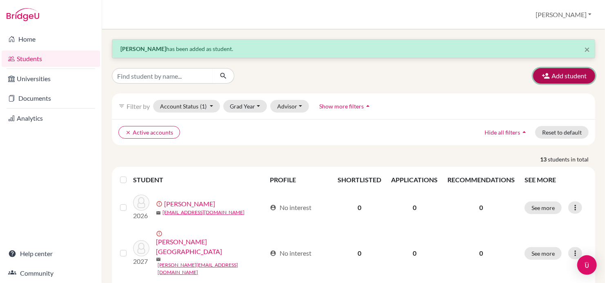
click at [548, 72] on button "Add student" at bounding box center [564, 76] width 62 height 16
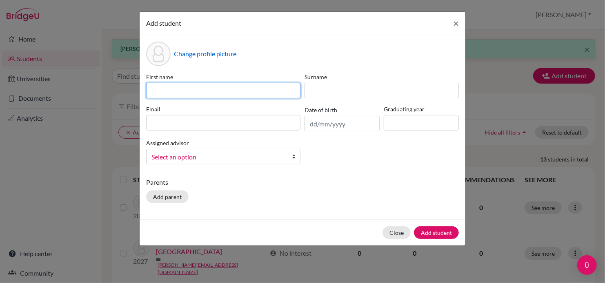
click at [286, 88] on input at bounding box center [223, 91] width 154 height 16
type input "[DEMOGRAPHIC_DATA]"
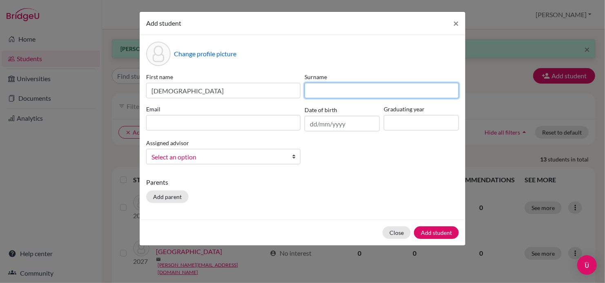
click at [320, 92] on input at bounding box center [382, 91] width 154 height 16
type input "Bedi"
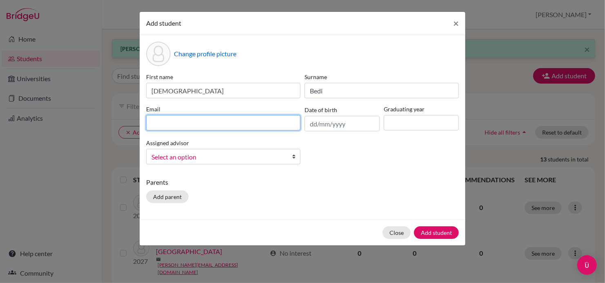
click at [261, 122] on input at bounding box center [223, 123] width 154 height 16
type input "[PERSON_NAME][EMAIL_ADDRESS][DOMAIN_NAME]"
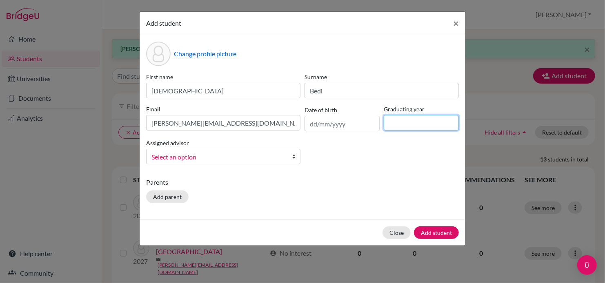
click at [426, 129] on input at bounding box center [421, 123] width 75 height 16
type input "2027"
click at [291, 162] on link "Select an option" at bounding box center [223, 157] width 154 height 16
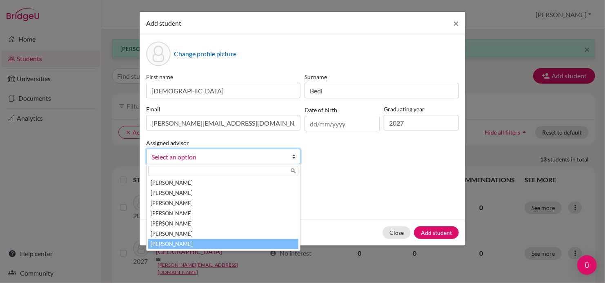
click at [245, 248] on li "[PERSON_NAME]" at bounding box center [223, 244] width 150 height 10
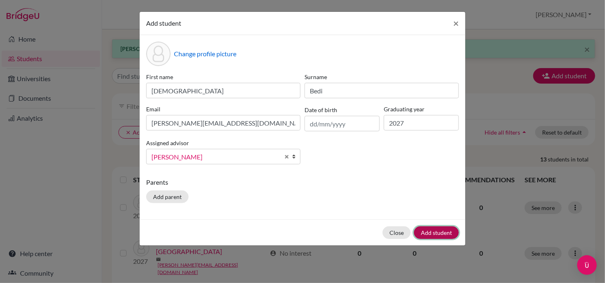
click at [438, 237] on button "Add student" at bounding box center [436, 233] width 45 height 13
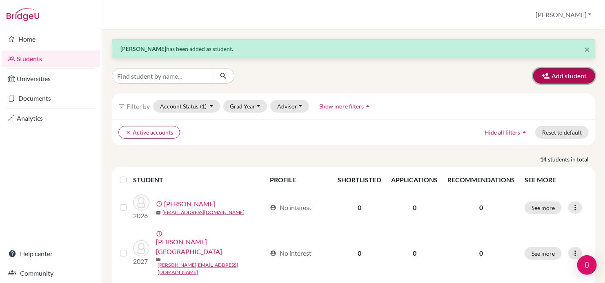
click at [564, 75] on button "Add student" at bounding box center [564, 76] width 62 height 16
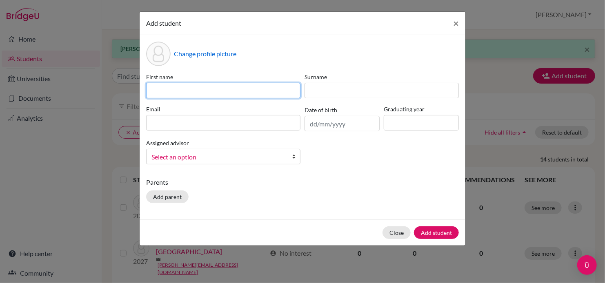
click at [245, 92] on input at bounding box center [223, 91] width 154 height 16
type input "[PERSON_NAME]"
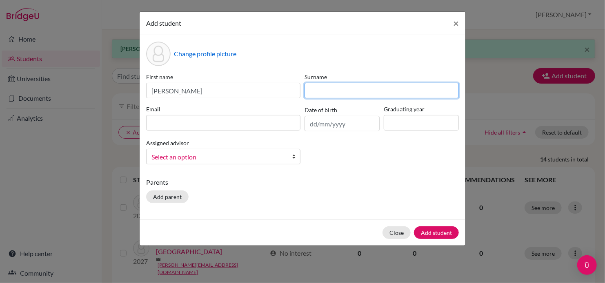
click at [319, 91] on input at bounding box center [382, 91] width 154 height 16
type input "Bradford"
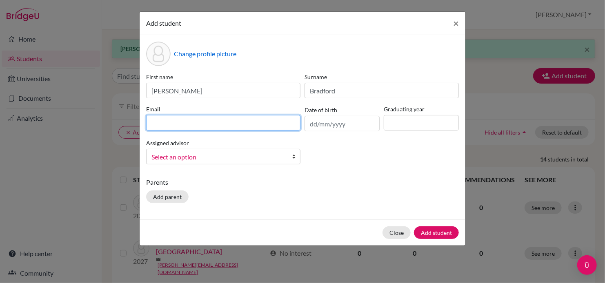
click at [253, 125] on input at bounding box center [223, 123] width 154 height 16
type input "[EMAIL_ADDRESS][DOMAIN_NAME]"
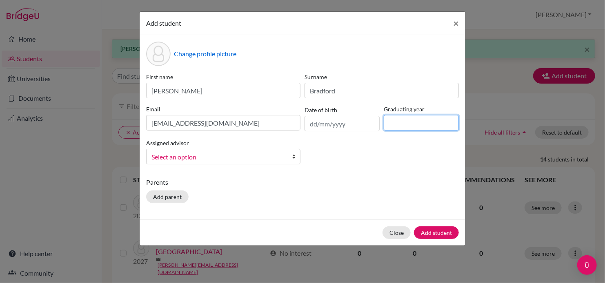
click at [415, 125] on input at bounding box center [421, 123] width 75 height 16
type input "2027"
click at [295, 159] on b at bounding box center [296, 156] width 8 height 15
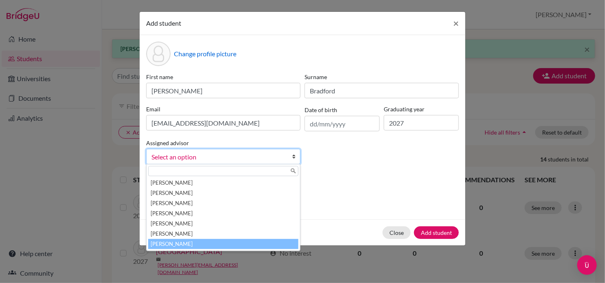
click at [246, 246] on li "[PERSON_NAME]" at bounding box center [223, 244] width 150 height 10
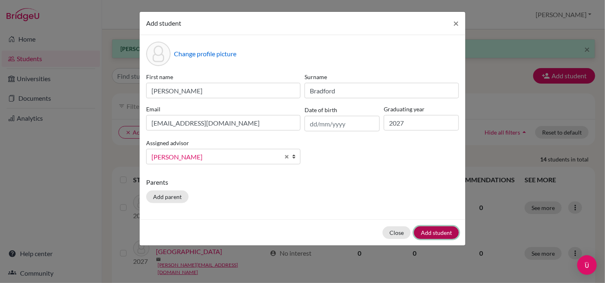
click at [434, 234] on button "Add student" at bounding box center [436, 233] width 45 height 13
